Goal: Task Accomplishment & Management: Manage account settings

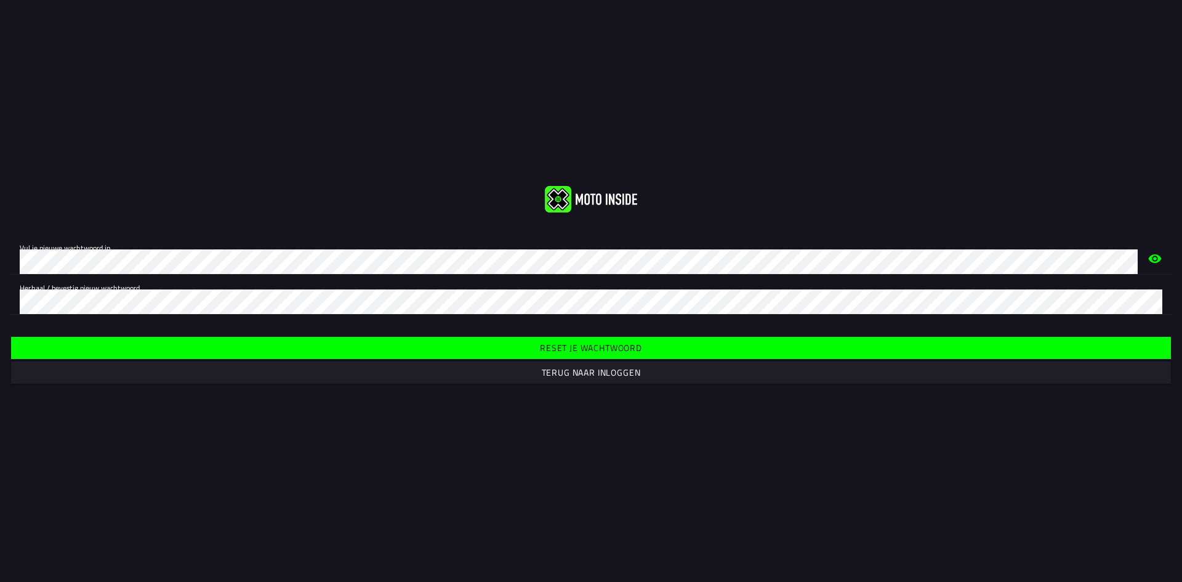
click at [269, 225] on div "Vul je nieuwe wachtwoord in. Herhaal / bevestig nieuw wachtwoord." at bounding box center [591, 275] width 1182 height 100
click at [0, 0] on slot "Terug naar inloggen" at bounding box center [0, 0] width 0 height 0
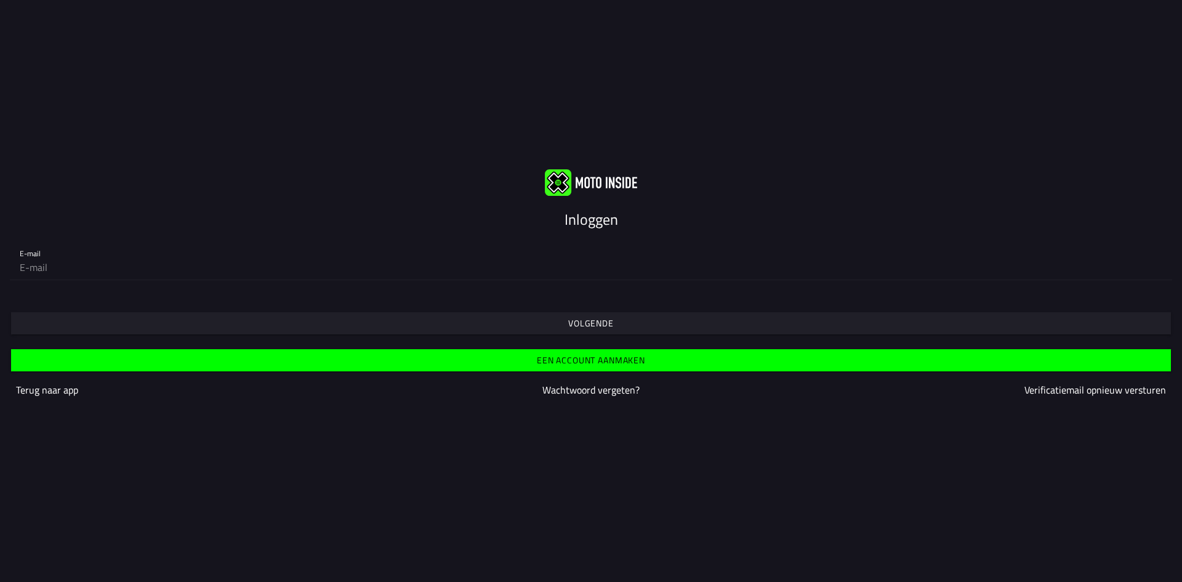
click at [0, 0] on slot "Volgende" at bounding box center [0, 0] width 0 height 0
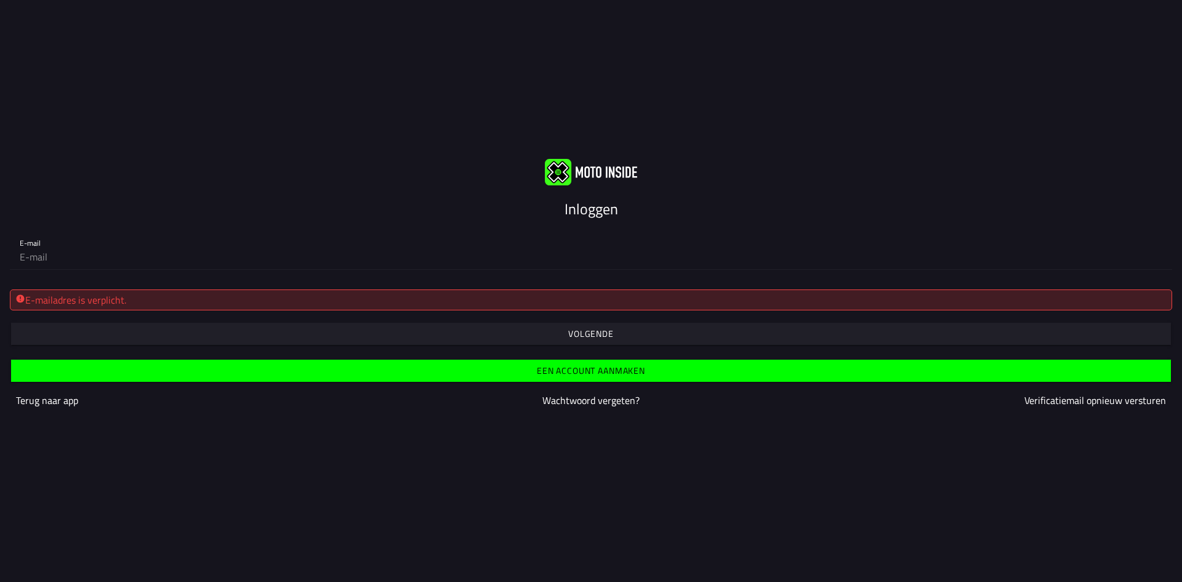
click at [155, 295] on div "E-mailadres is verplicht." at bounding box center [591, 300] width 1152 height 15
click at [87, 257] on input "email" at bounding box center [591, 256] width 1143 height 25
type input "lars301069@hotmail.com"
click at [379, 205] on div "Inloggen" at bounding box center [591, 209] width 1182 height 22
click at [0, 0] on slot "Volgende" at bounding box center [0, 0] width 0 height 0
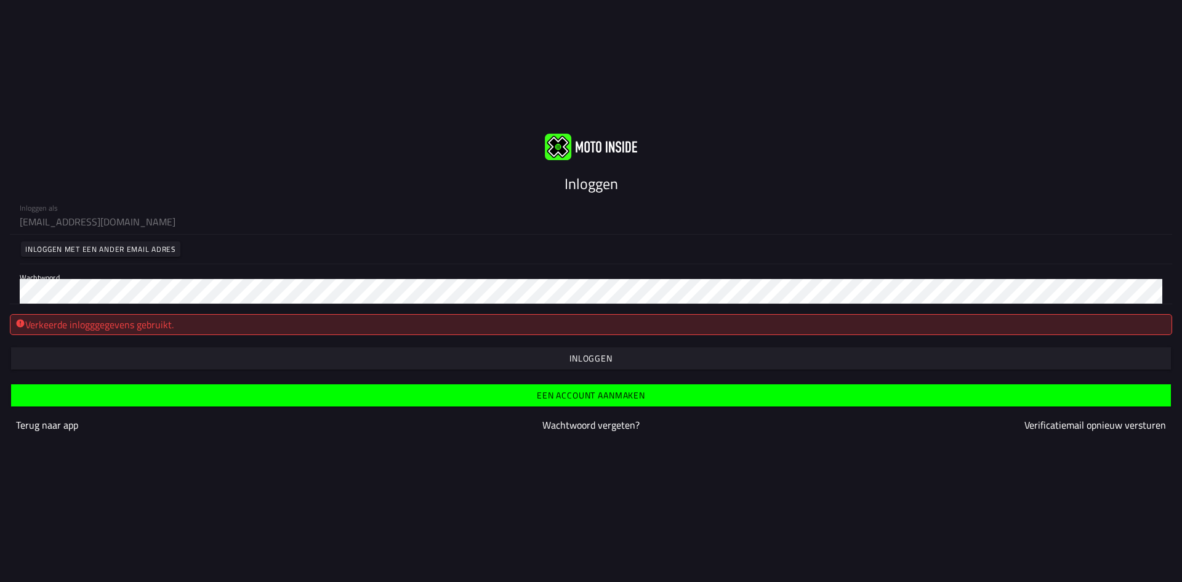
click at [0, 0] on slot "Inloggen" at bounding box center [0, 0] width 0 height 0
click at [0, 0] on slot "Wachtwoord vergeten?" at bounding box center [0, 0] width 0 height 0
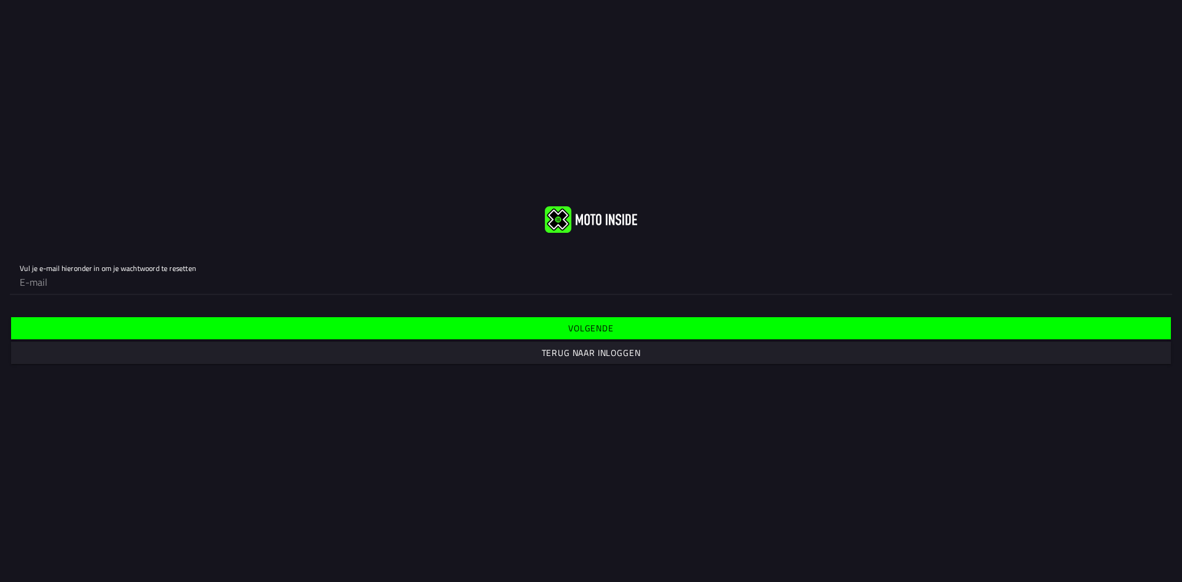
click at [62, 286] on input "email" at bounding box center [591, 282] width 1143 height 25
click at [98, 285] on input "email" at bounding box center [591, 282] width 1143 height 25
type input "lars301069@hotmail.com"
click at [0, 0] on slot "Volgende" at bounding box center [0, 0] width 0 height 0
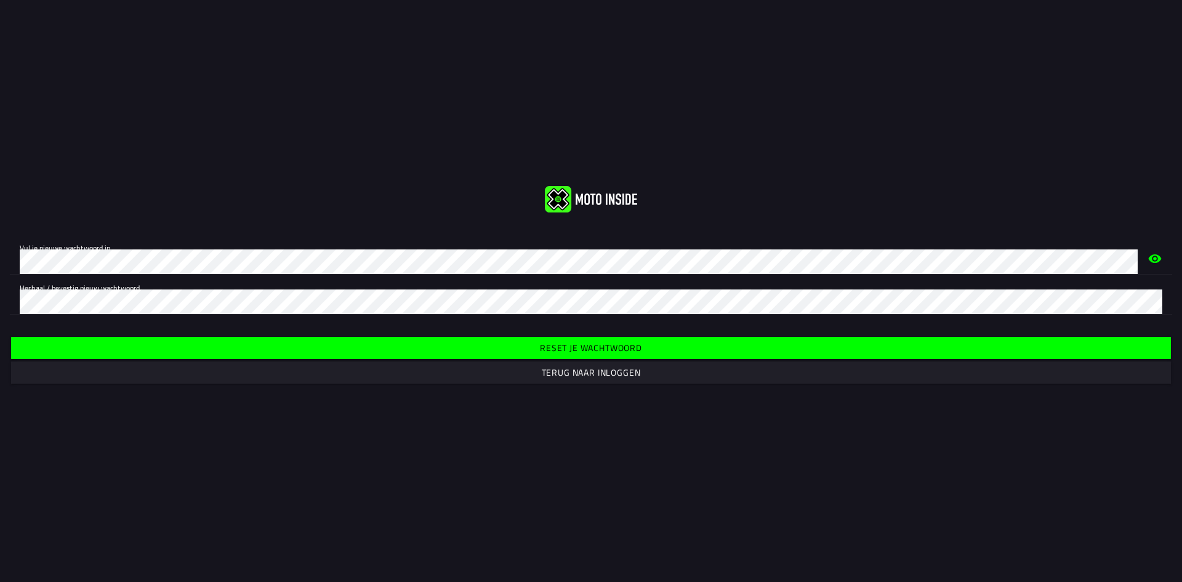
click at [121, 394] on div "Reset je wachtwoord Terug naar inloggen" at bounding box center [591, 360] width 1182 height 71
click at [305, 207] on div at bounding box center [591, 199] width 1182 height 26
click at [599, 201] on img at bounding box center [591, 199] width 92 height 26
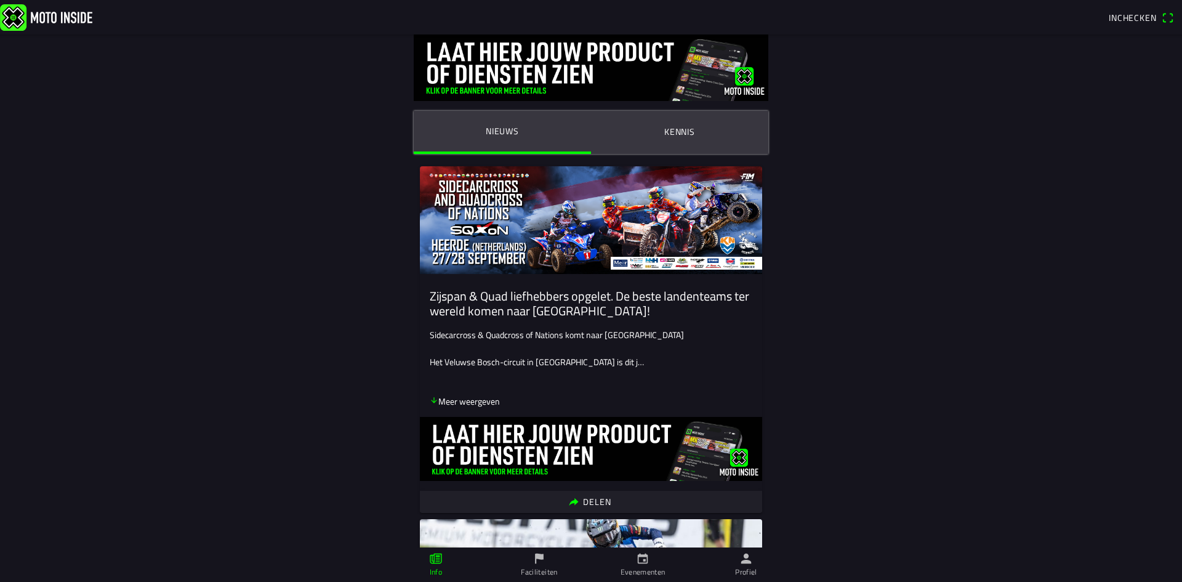
click at [1142, 18] on span "Inchecken" at bounding box center [1133, 17] width 48 height 13
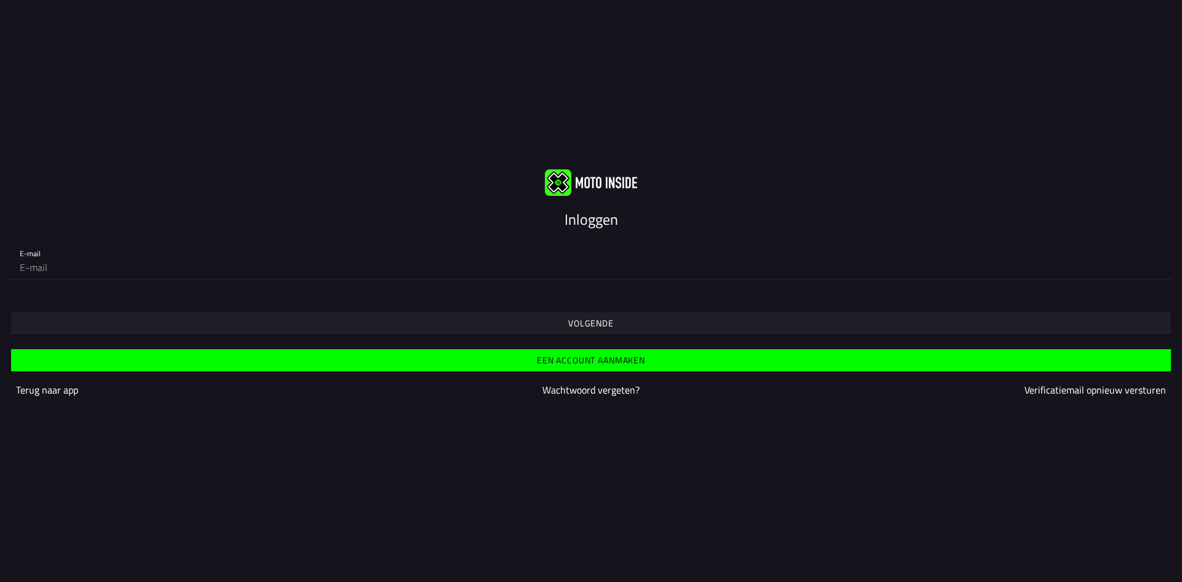
click at [84, 267] on input "email" at bounding box center [591, 267] width 1143 height 25
type input "[EMAIL_ADDRESS][DOMAIN_NAME]"
click at [0, 0] on slot "Volgende" at bounding box center [0, 0] width 0 height 0
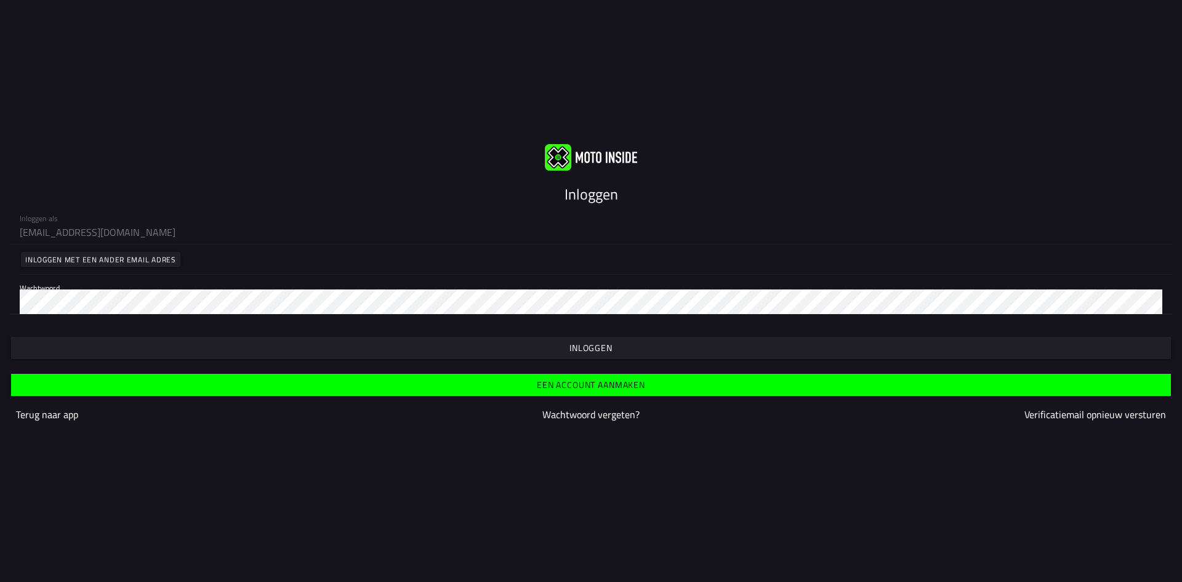
click at [0, 0] on slot "Inloggen" at bounding box center [0, 0] width 0 height 0
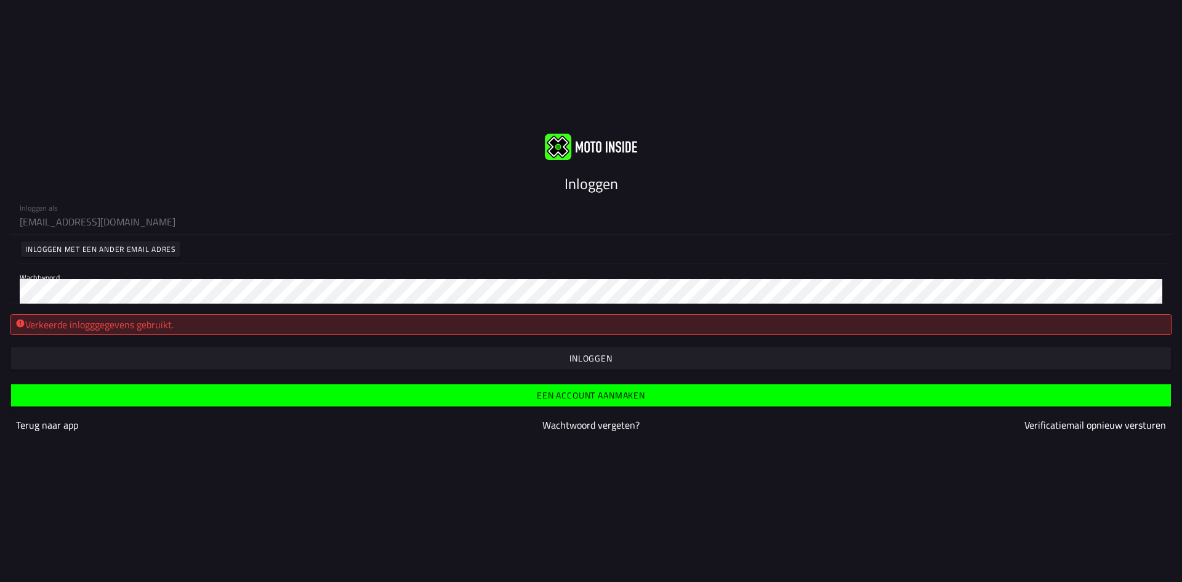
click at [0, 0] on slot "Inloggen" at bounding box center [0, 0] width 0 height 0
click at [0, 0] on slot "Inloggen met een ander email adres" at bounding box center [0, 0] width 0 height 0
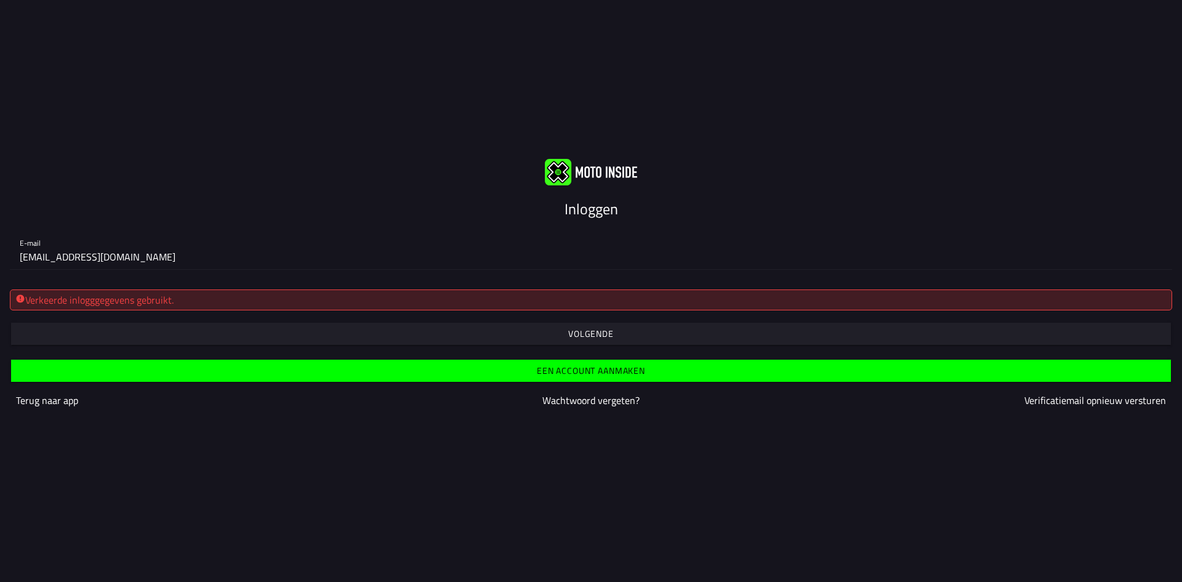
click at [170, 260] on input "[EMAIL_ADDRESS][DOMAIN_NAME]" at bounding box center [591, 256] width 1143 height 25
click at [0, 0] on slot "Volgende" at bounding box center [0, 0] width 0 height 0
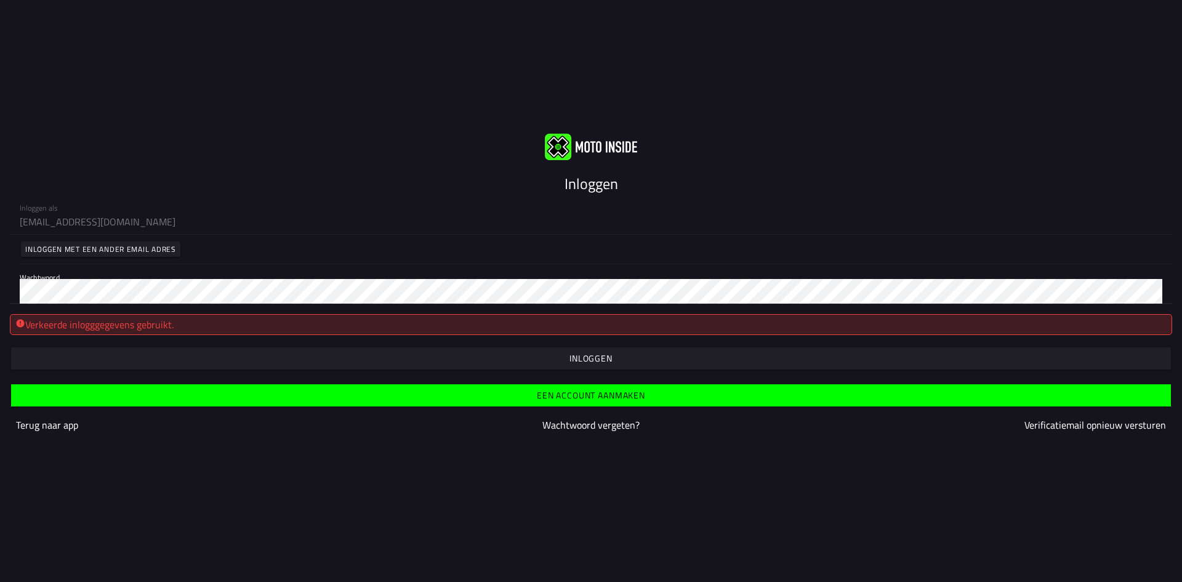
click at [0, 0] on slot "Wachtwoord vergeten?" at bounding box center [0, 0] width 0 height 0
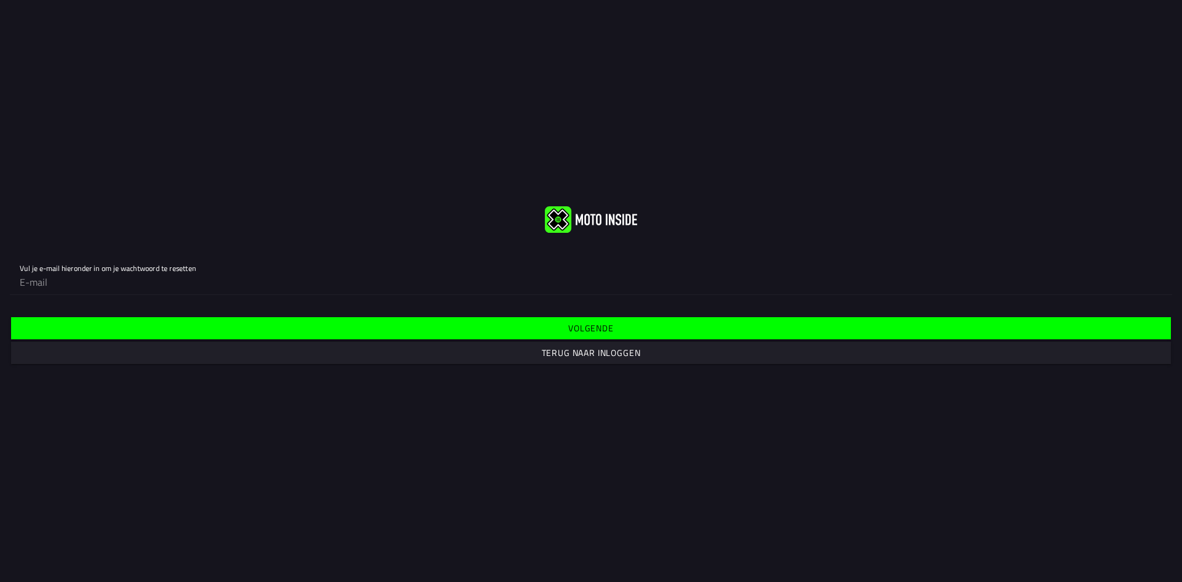
click at [74, 279] on input "email" at bounding box center [591, 282] width 1143 height 25
type input "[EMAIL_ADDRESS][DOMAIN_NAME]"
click at [0, 0] on slot "Volgende" at bounding box center [0, 0] width 0 height 0
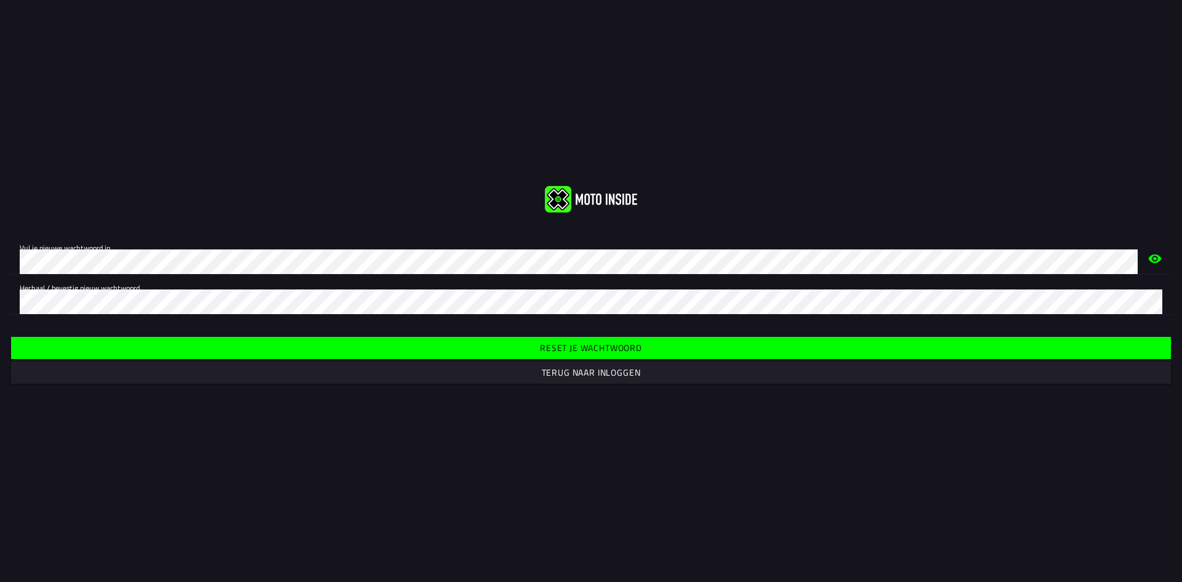
click at [293, 223] on div "Vul je nieuwe wachtwoord in. Herhaal / bevestig nieuw wachtwoord. Reset je wach…" at bounding box center [591, 291] width 1182 height 210
click at [285, 238] on div "Vul je nieuwe wachtwoord in." at bounding box center [579, 254] width 1118 height 39
click at [0, 0] on slot "Terug naar inloggen" at bounding box center [0, 0] width 0 height 0
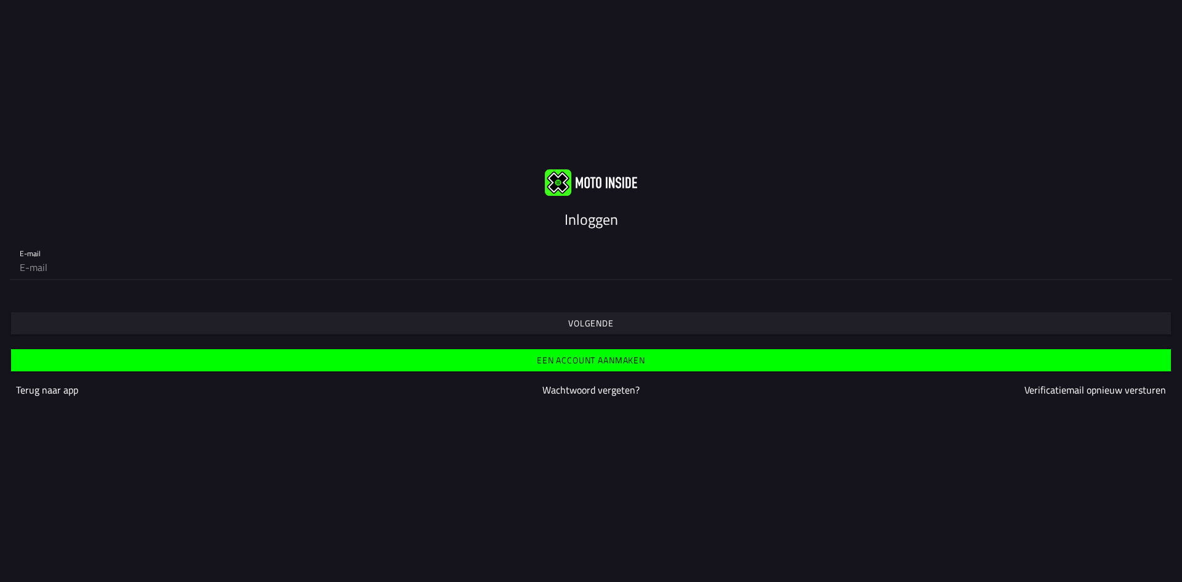
click at [86, 272] on input "email" at bounding box center [591, 267] width 1143 height 25
type input "[EMAIL_ADDRESS][DOMAIN_NAME]"
click at [65, 320] on span "Volgende" at bounding box center [590, 323] width 1141 height 22
